Goal: Task Accomplishment & Management: Use online tool/utility

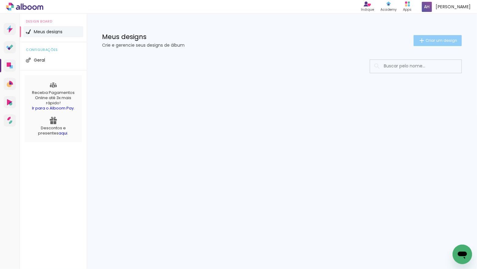
click at [435, 39] on span "Criar um design" at bounding box center [442, 40] width 32 height 4
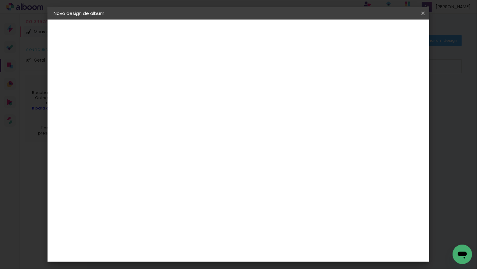
click at [153, 84] on input at bounding box center [153, 81] width 0 height 9
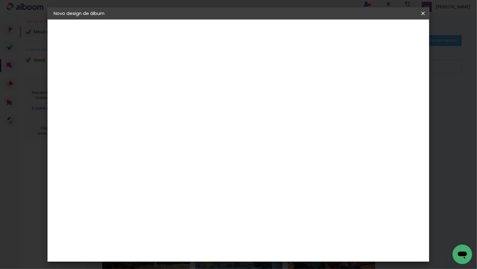
scroll to position [0, 1279]
drag, startPoint x: 224, startPoint y: 82, endPoint x: 342, endPoint y: 80, distance: 118.0
click at [0, 0] on div at bounding box center [0, 0] width 0 height 0
drag, startPoint x: 276, startPoint y: 80, endPoint x: 351, endPoint y: 80, distance: 75.3
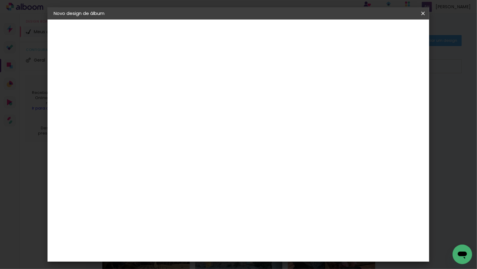
click at [0, 0] on div at bounding box center [0, 0] width 0 height 0
drag, startPoint x: 244, startPoint y: 81, endPoint x: 355, endPoint y: 83, distance: 110.4
click at [0, 0] on div "Informações Dê um título ao seu álbum. Avançar" at bounding box center [0, 0] width 0 height 0
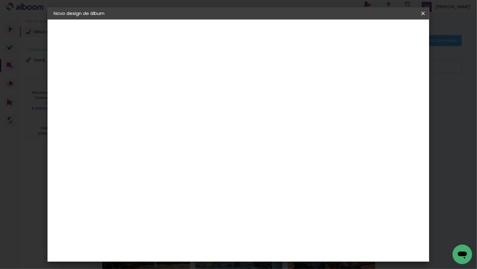
drag, startPoint x: 287, startPoint y: 81, endPoint x: 349, endPoint y: 81, distance: 61.6
click at [0, 0] on div at bounding box center [0, 0] width 0 height 0
drag, startPoint x: 223, startPoint y: 82, endPoint x: 362, endPoint y: 83, distance: 138.4
click at [0, 0] on div "Informações Dê um título ao seu álbum. Avançar" at bounding box center [0, 0] width 0 height 0
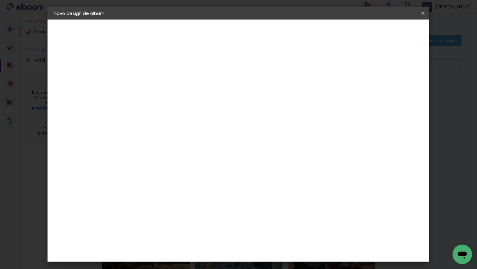
scroll to position [0, 0]
drag, startPoint x: 336, startPoint y: 81, endPoint x: 277, endPoint y: 80, distance: 58.8
click at [153, 80] on input "MARCELLA CEVA - J&B_7318.jpg J&B_7363.jpg J&B_7557.jpg J&B_7585.jpg J&B_7663.jp…" at bounding box center [153, 81] width 0 height 9
type input "MARCELLA CEVA -"
type paper-input "MARCELLA CEVA -"
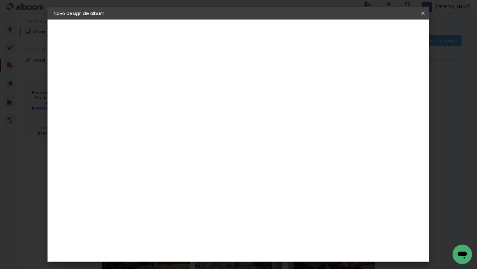
paste input "Jana & Byron & Twins"
type input "[PERSON_NAME] - [PERSON_NAME] & [PERSON_NAME] & Twins"
type paper-input "[PERSON_NAME] - [PERSON_NAME] & [PERSON_NAME] & Twins"
click at [0, 0] on slot "Avançar" at bounding box center [0, 0] width 0 height 0
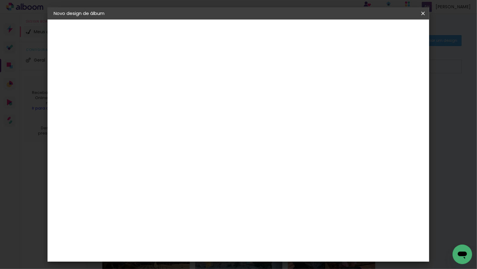
scroll to position [592, 0]
click at [159, 188] on div "Go image" at bounding box center [156, 193] width 15 height 10
click at [0, 0] on slot "Avançar" at bounding box center [0, 0] width 0 height 0
click at [177, 102] on input "text" at bounding box center [165, 106] width 24 height 9
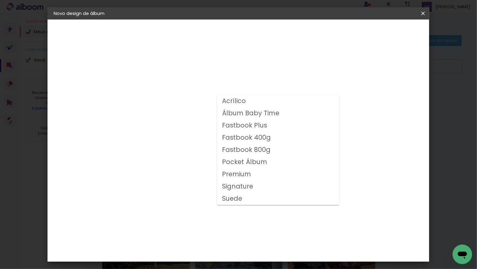
click at [0, 0] on slot "Fastbook 400g" at bounding box center [0, 0] width 0 height 0
type input "Fastbook 400g"
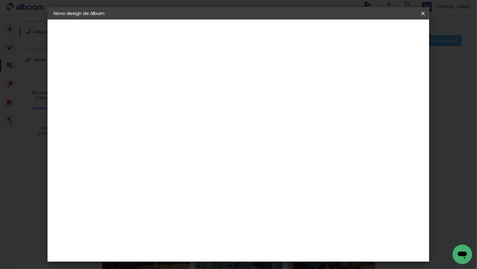
scroll to position [88, 0]
click at [194, 213] on span "25 × 25" at bounding box center [180, 221] width 28 height 16
click at [0, 0] on slot "Avançar" at bounding box center [0, 0] width 0 height 0
type input "3"
type paper-input "3"
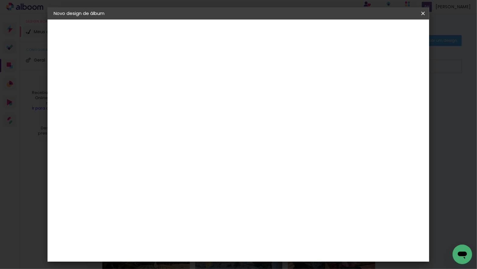
click at [157, 64] on input "3" at bounding box center [148, 66] width 21 height 8
click at [390, 34] on span "Iniciar design" at bounding box center [376, 32] width 28 height 4
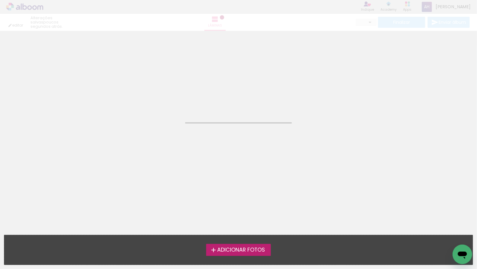
click at [252, 249] on span "Adicionar Fotos" at bounding box center [241, 249] width 48 height 5
click at [0, 0] on input "file" at bounding box center [0, 0] width 0 height 0
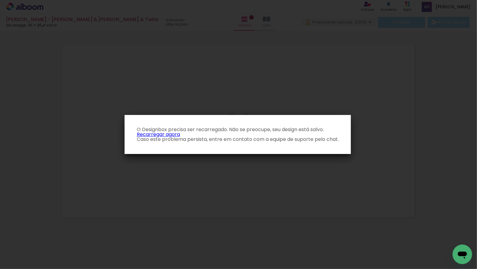
click at [154, 134] on link "Recarregar agora" at bounding box center [158, 134] width 43 height 7
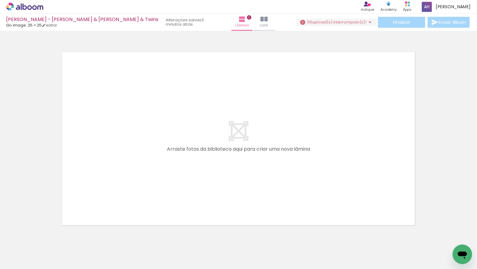
click at [345, 24] on span "upload(s) interrompido(s)!" at bounding box center [339, 22] width 54 height 6
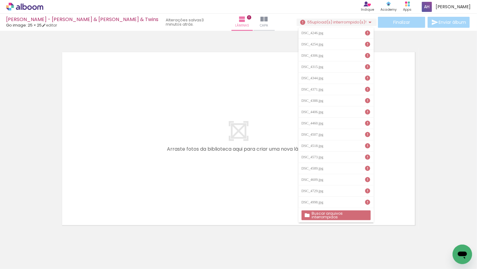
click at [0, 0] on slot "Buscar arquivos interrompidos" at bounding box center [0, 0] width 0 height 0
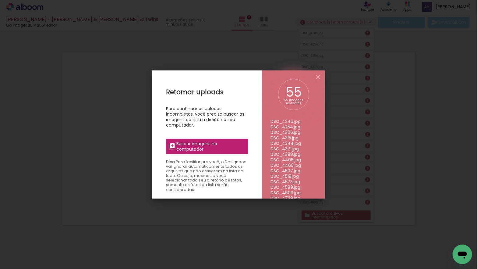
click at [194, 144] on span "Buscar imagens no computador" at bounding box center [211, 146] width 68 height 11
click at [0, 0] on input "file" at bounding box center [0, 0] width 0 height 0
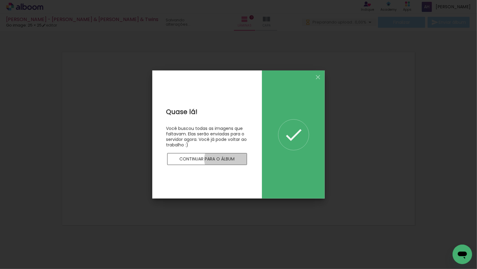
click at [0, 0] on slot "Continuar para o álbum" at bounding box center [0, 0] width 0 height 0
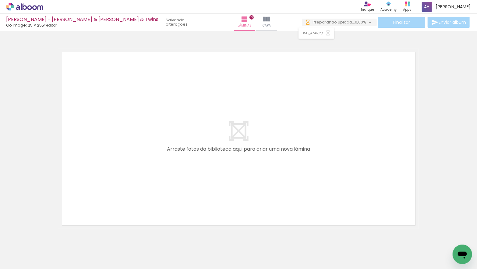
click at [29, 250] on input "Todas as fotos" at bounding box center [16, 250] width 23 height 5
click at [30, 249] on paper-item "Não utilizadas" at bounding box center [19, 248] width 31 height 5
type input "Não utilizadas"
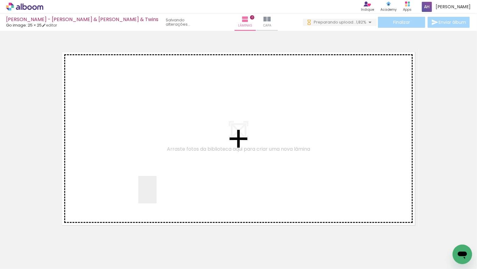
click at [157, 194] on quentale-workspace at bounding box center [238, 134] width 477 height 269
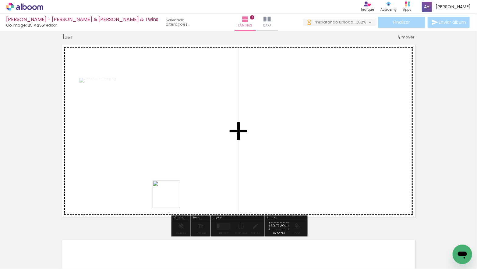
drag, startPoint x: 171, startPoint y: 199, endPoint x: 172, endPoint y: 189, distance: 10.1
click at [171, 188] on quentale-workspace at bounding box center [238, 134] width 477 height 269
drag, startPoint x: 172, startPoint y: 235, endPoint x: 244, endPoint y: 183, distance: 88.5
click at [244, 183] on quentale-workspace at bounding box center [238, 134] width 477 height 269
drag, startPoint x: 170, startPoint y: 247, endPoint x: 282, endPoint y: 179, distance: 130.5
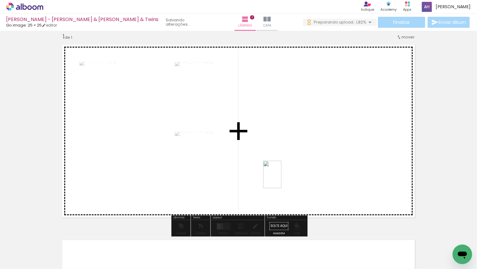
click at [282, 179] on quentale-workspace at bounding box center [238, 134] width 477 height 269
drag, startPoint x: 171, startPoint y: 219, endPoint x: 182, endPoint y: 229, distance: 14.9
click at [169, 180] on quentale-workspace at bounding box center [238, 134] width 477 height 269
drag, startPoint x: 172, startPoint y: 253, endPoint x: 203, endPoint y: 185, distance: 75.0
click at [170, 178] on quentale-workspace at bounding box center [238, 134] width 477 height 269
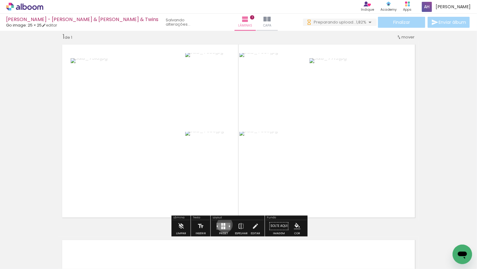
click at [224, 224] on div at bounding box center [225, 224] width 2 height 3
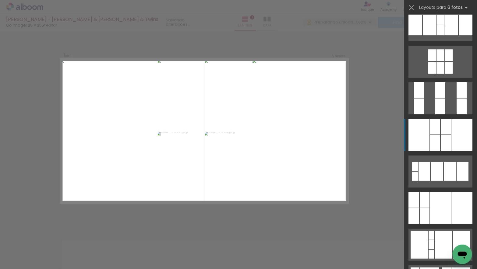
click at [457, 98] on div at bounding box center [462, 90] width 10 height 16
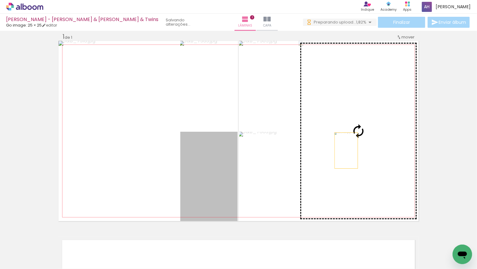
drag, startPoint x: 245, startPoint y: 163, endPoint x: 347, endPoint y: 150, distance: 102.6
click at [0, 0] on slot at bounding box center [0, 0] width 0 height 0
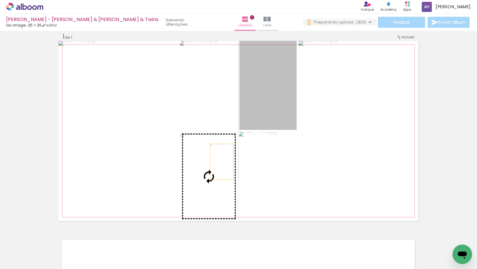
drag, startPoint x: 271, startPoint y: 105, endPoint x: 234, endPoint y: 161, distance: 67.5
click at [0, 0] on slot at bounding box center [0, 0] width 0 height 0
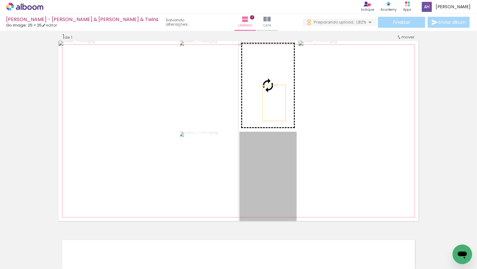
drag, startPoint x: 271, startPoint y: 172, endPoint x: 274, endPoint y: 100, distance: 72.0
click at [0, 0] on slot at bounding box center [0, 0] width 0 height 0
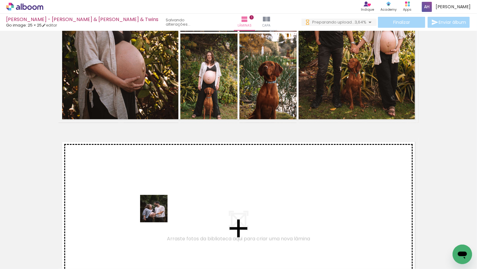
drag, startPoint x: 162, startPoint y: 229, endPoint x: 153, endPoint y: 195, distance: 35.1
click at [153, 195] on quentale-workspace at bounding box center [238, 134] width 477 height 269
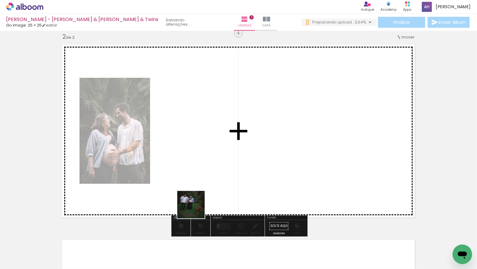
drag, startPoint x: 202, startPoint y: 251, endPoint x: 202, endPoint y: 202, distance: 48.2
click at [194, 196] on quentale-workspace at bounding box center [238, 134] width 477 height 269
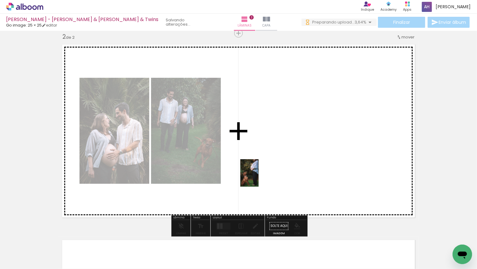
drag, startPoint x: 229, startPoint y: 212, endPoint x: 259, endPoint y: 177, distance: 45.8
click at [259, 177] on quentale-workspace at bounding box center [238, 134] width 477 height 269
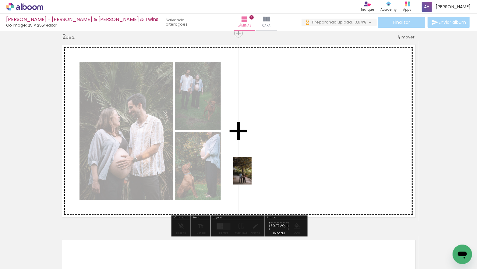
drag, startPoint x: 202, startPoint y: 240, endPoint x: 252, endPoint y: 175, distance: 81.8
click at [252, 175] on quentale-workspace at bounding box center [238, 134] width 477 height 269
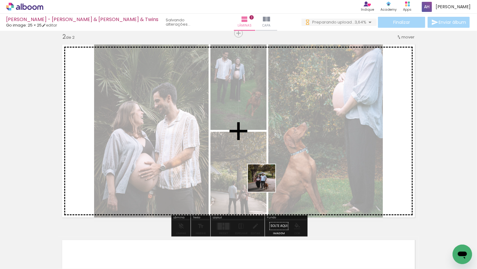
drag, startPoint x: 269, startPoint y: 203, endPoint x: 269, endPoint y: 184, distance: 19.2
click at [266, 182] on quentale-workspace at bounding box center [238, 134] width 477 height 269
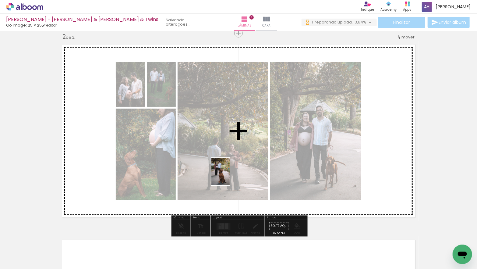
drag, startPoint x: 268, startPoint y: 244, endPoint x: 232, endPoint y: 177, distance: 76.6
click at [230, 176] on quentale-workspace at bounding box center [238, 134] width 477 height 269
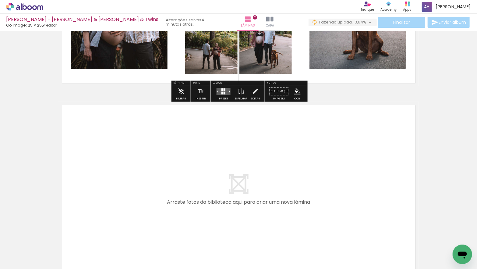
scroll to position [344, 0]
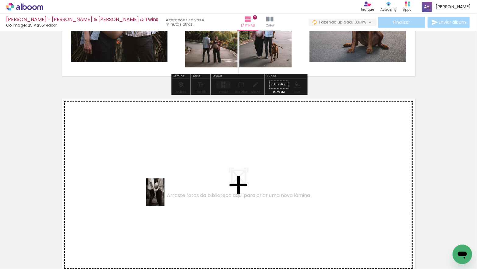
drag, startPoint x: 162, startPoint y: 249, endPoint x: 165, endPoint y: 197, distance: 52.8
click at [165, 197] on quentale-workspace at bounding box center [238, 134] width 477 height 269
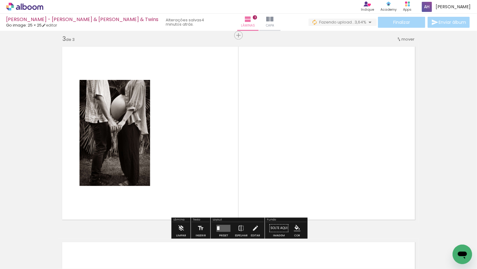
scroll to position [398, 0]
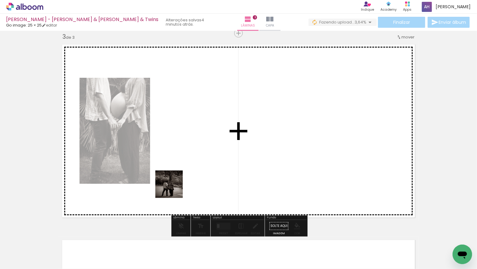
drag, startPoint x: 168, startPoint y: 244, endPoint x: 173, endPoint y: 246, distance: 5.2
click at [174, 184] on quentale-workspace at bounding box center [238, 134] width 477 height 269
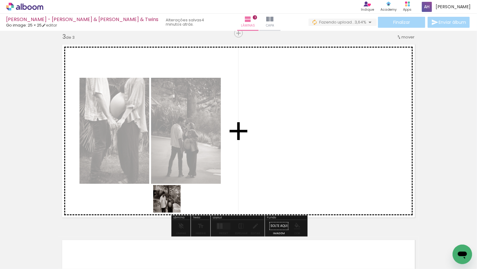
drag, startPoint x: 172, startPoint y: 203, endPoint x: 175, endPoint y: 220, distance: 17.1
click at [171, 200] on quentale-workspace at bounding box center [238, 134] width 477 height 269
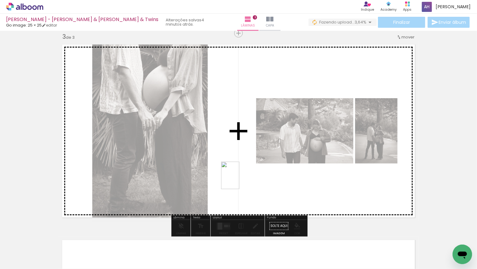
drag, startPoint x: 167, startPoint y: 243, endPoint x: 311, endPoint y: 250, distance: 144.0
click at [239, 180] on quentale-workspace at bounding box center [238, 134] width 477 height 269
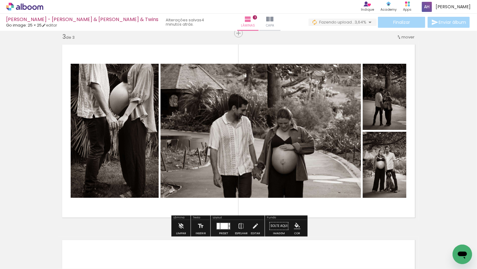
scroll to position [0, 906]
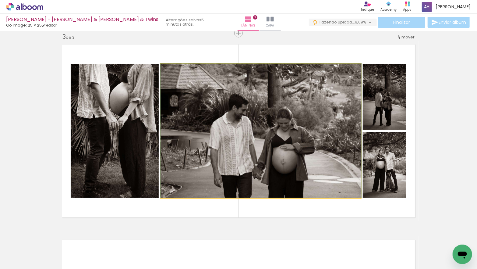
drag, startPoint x: 261, startPoint y: 161, endPoint x: 270, endPoint y: 161, distance: 8.8
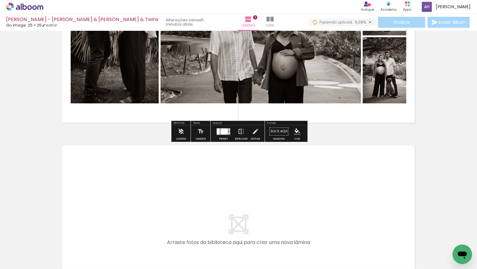
scroll to position [0, 738]
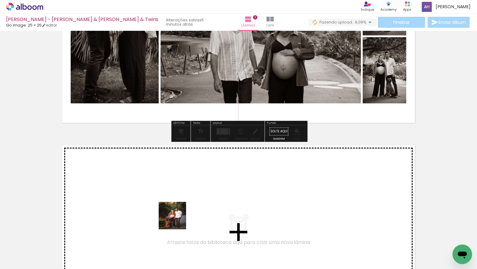
drag, startPoint x: 179, startPoint y: 233, endPoint x: 175, endPoint y: 210, distance: 23.3
click at [175, 210] on quentale-workspace at bounding box center [238, 134] width 477 height 269
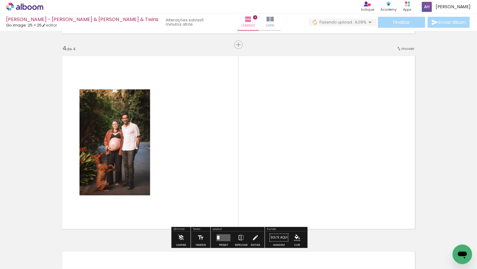
scroll to position [594, 0]
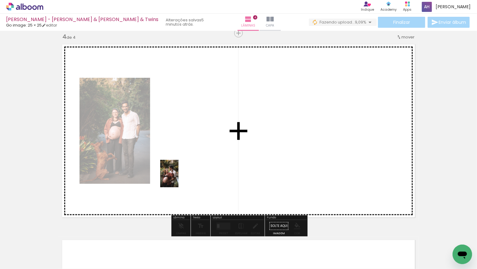
drag, startPoint x: 182, startPoint y: 246, endPoint x: 179, endPoint y: 178, distance: 67.7
click at [179, 178] on quentale-workspace at bounding box center [238, 134] width 477 height 269
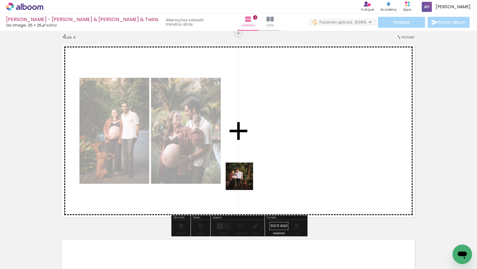
drag, startPoint x: 186, startPoint y: 239, endPoint x: 246, endPoint y: 179, distance: 84.7
click at [246, 179] on quentale-workspace at bounding box center [238, 134] width 477 height 269
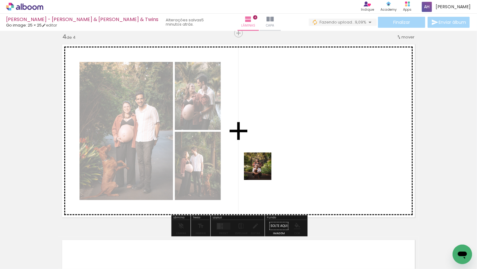
drag, startPoint x: 184, startPoint y: 243, endPoint x: 264, endPoint y: 169, distance: 108.5
click at [264, 169] on quentale-workspace at bounding box center [238, 134] width 477 height 269
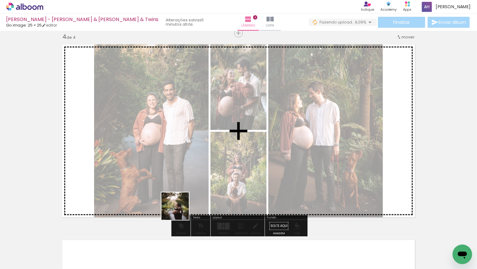
drag, startPoint x: 182, startPoint y: 230, endPoint x: 191, endPoint y: 213, distance: 19.5
click at [178, 199] on quentale-workspace at bounding box center [238, 134] width 477 height 269
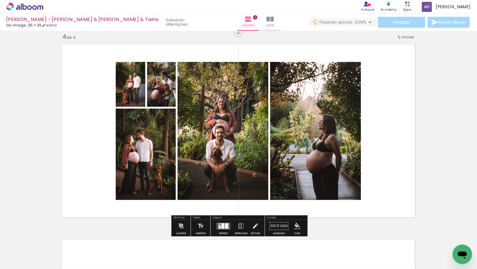
scroll to position [0, 735]
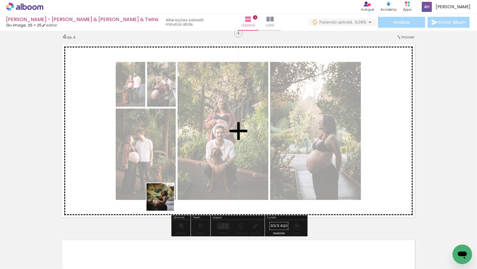
drag, startPoint x: 170, startPoint y: 210, endPoint x: 166, endPoint y: 202, distance: 9.7
click at [165, 202] on quentale-workspace at bounding box center [238, 134] width 477 height 269
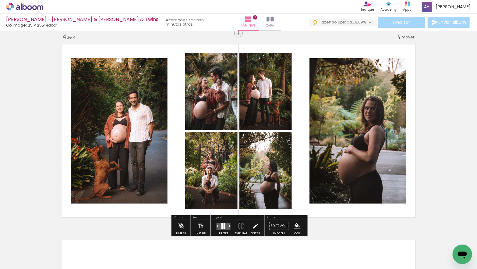
scroll to position [0, 701]
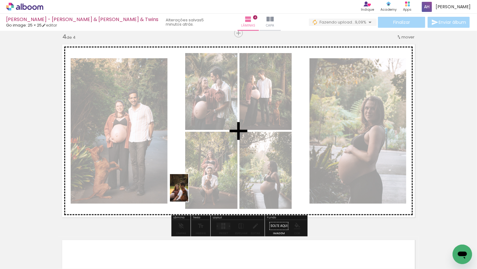
drag, startPoint x: 206, startPoint y: 248, endPoint x: 189, endPoint y: 193, distance: 57.3
click at [188, 192] on quentale-workspace at bounding box center [238, 134] width 477 height 269
